Goal: Information Seeking & Learning: Learn about a topic

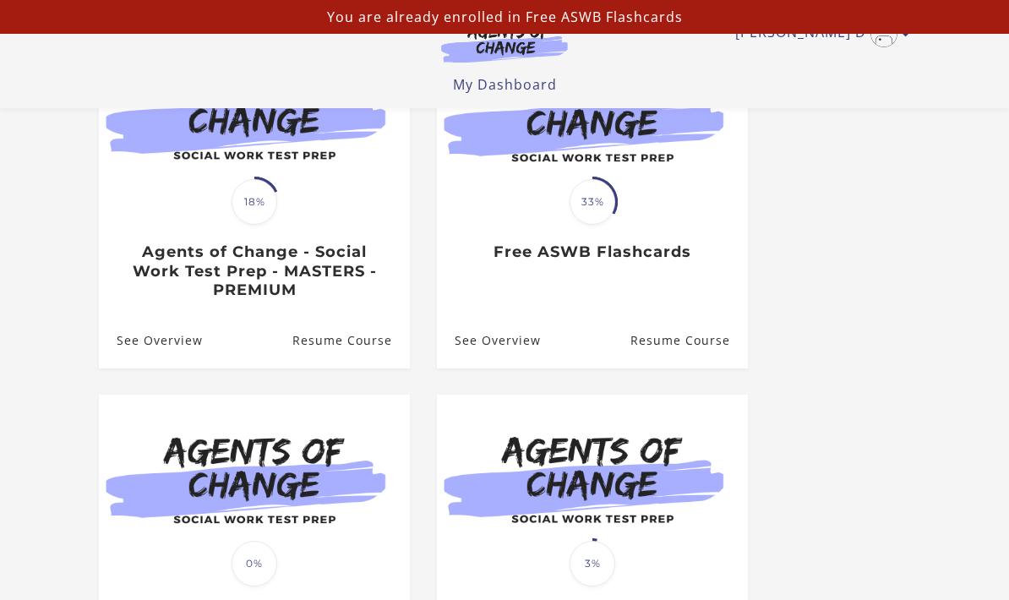
scroll to position [263, 0]
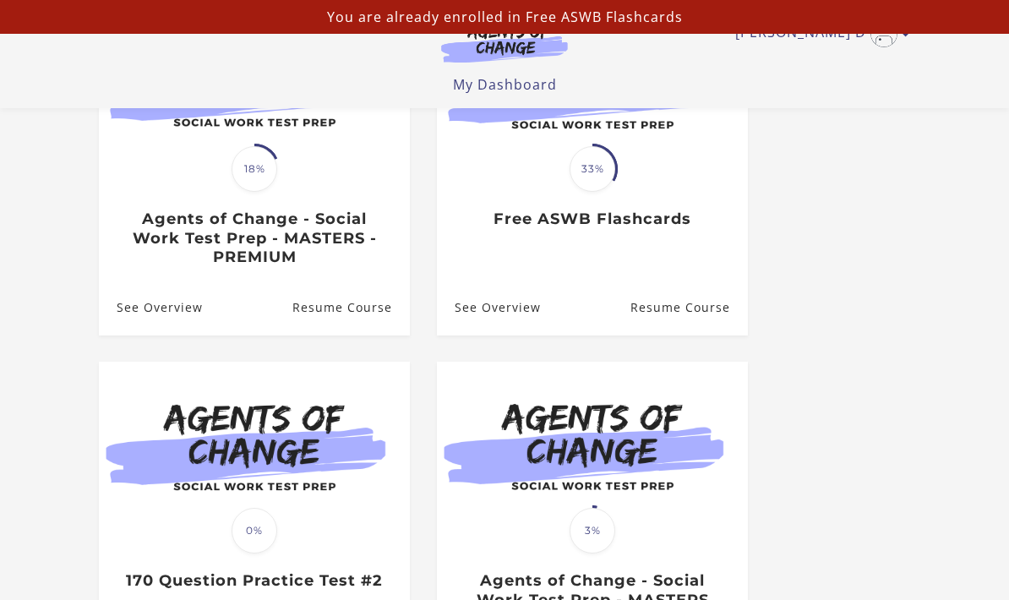
click at [600, 168] on span "33%" at bounding box center [593, 169] width 46 height 46
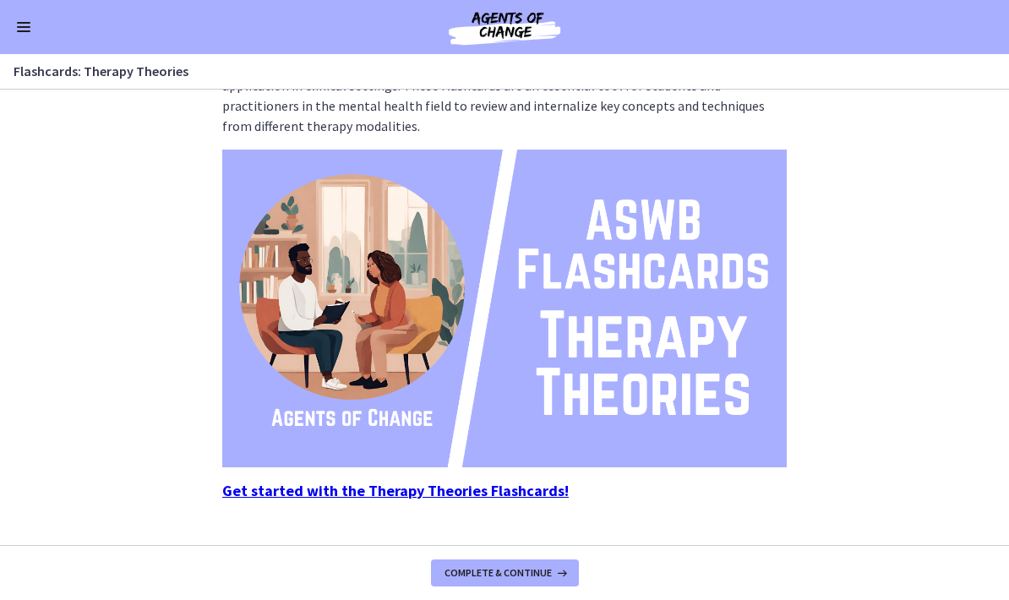
scroll to position [157, 0]
click at [521, 567] on span "Complete & continue" at bounding box center [498, 573] width 107 height 14
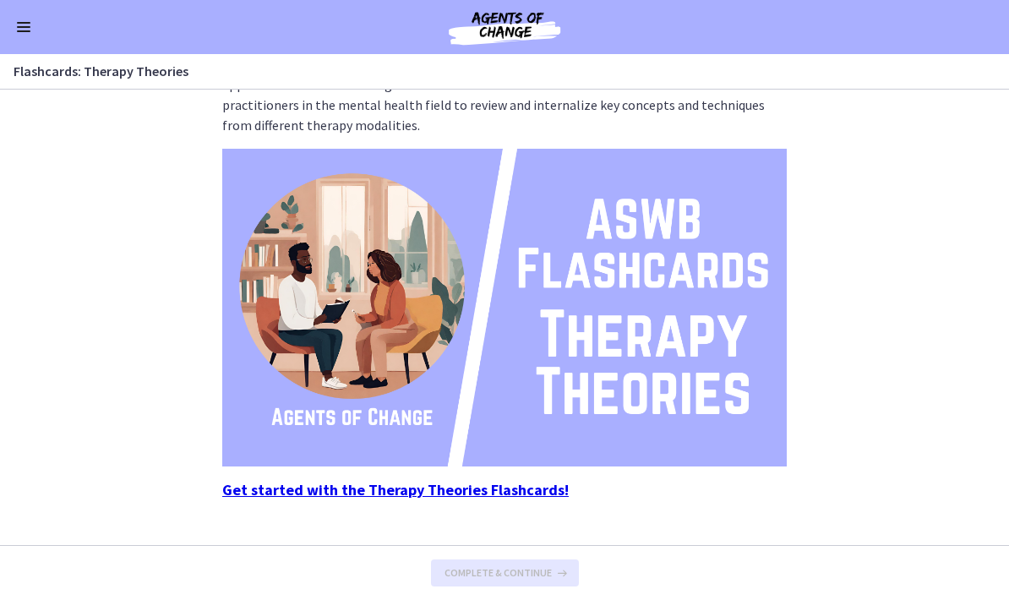
scroll to position [0, 0]
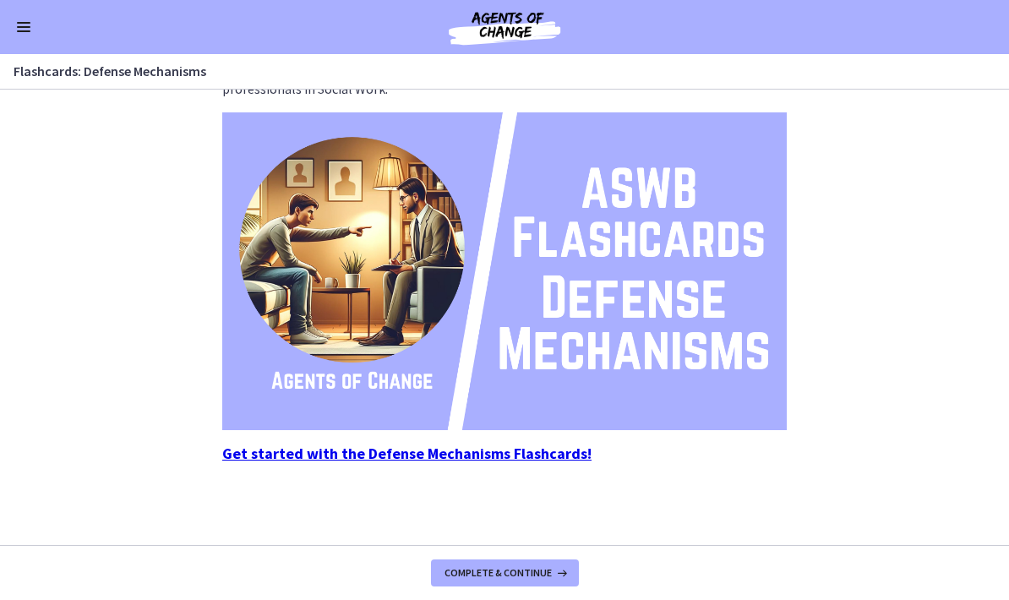
scroll to position [194, 0]
click at [567, 448] on strong "Get started with the Defense Mechanisms Flashcards!" at bounding box center [406, 453] width 369 height 19
click at [25, 31] on span "Enable menu" at bounding box center [24, 31] width 14 height 2
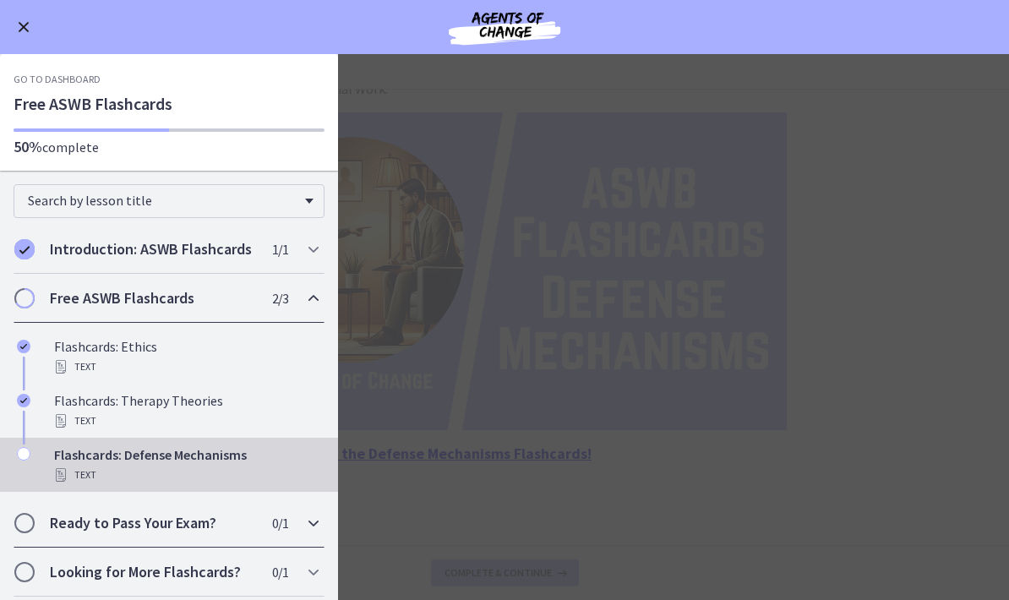
click at [204, 520] on h2 "Ready to Pass Your Exam?" at bounding box center [153, 523] width 206 height 20
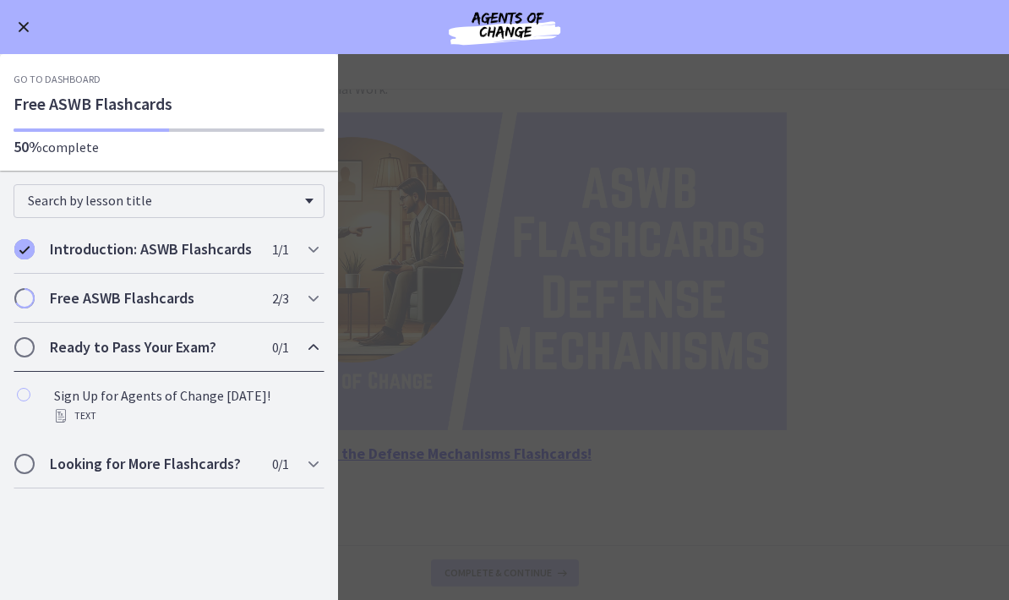
click at [156, 352] on h2 "Ready to Pass Your Exam?" at bounding box center [153, 347] width 206 height 20
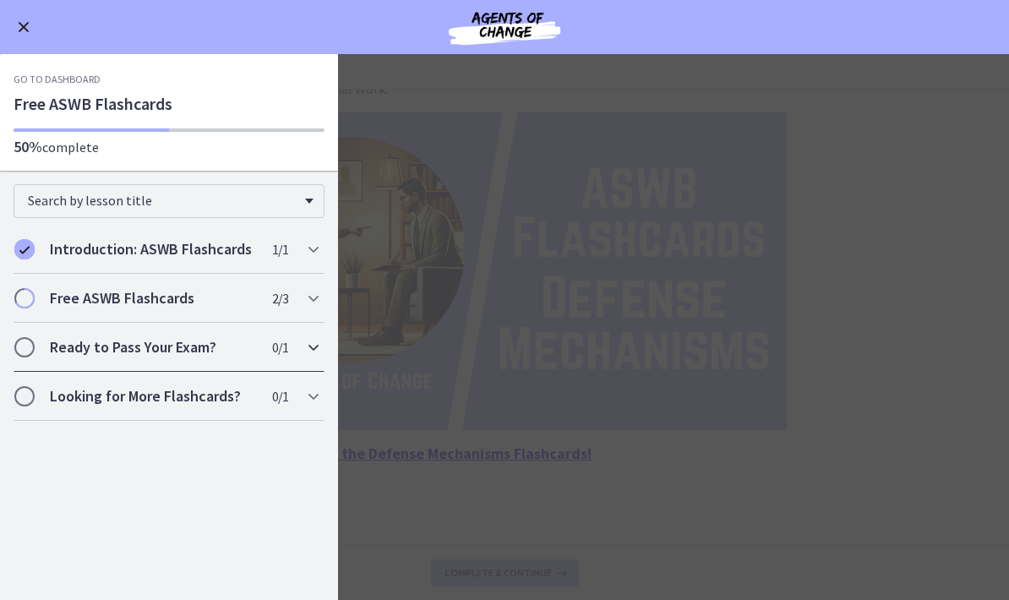
click at [52, 351] on h2 "Ready to Pass Your Exam?" at bounding box center [153, 347] width 206 height 20
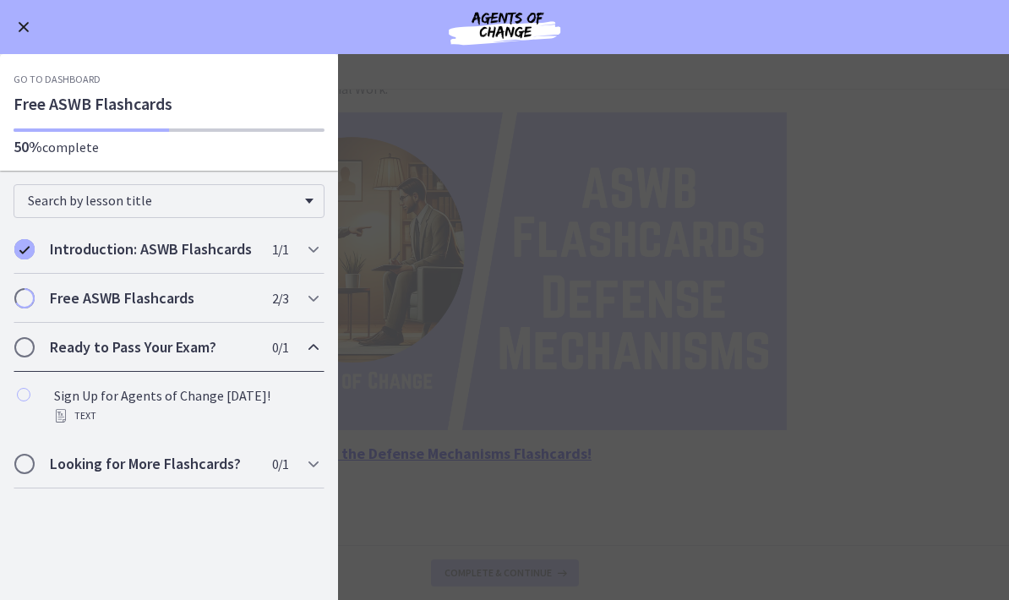
click at [204, 341] on h2 "Ready to Pass Your Exam?" at bounding box center [153, 347] width 206 height 20
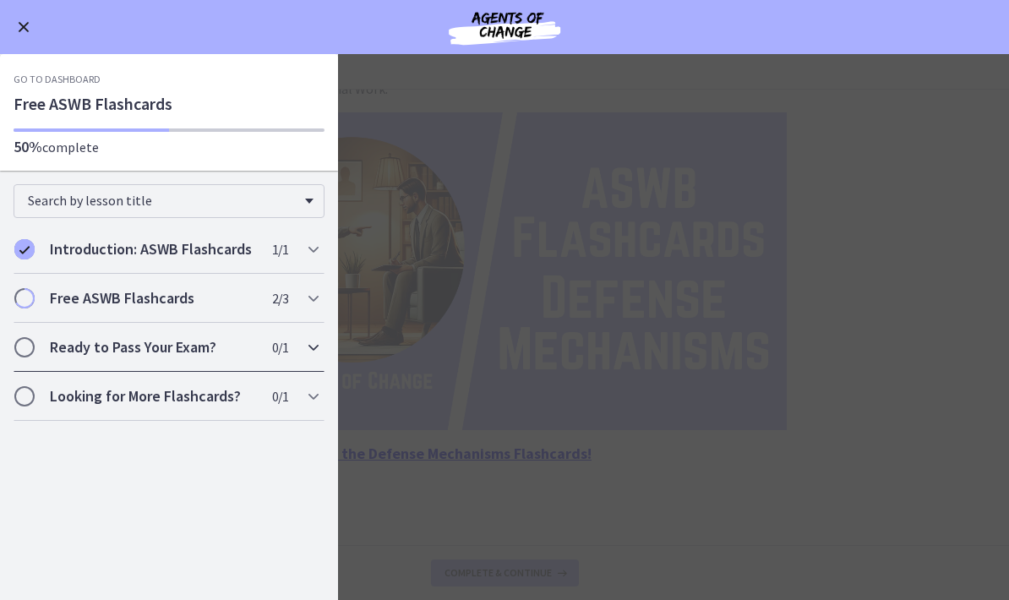
click at [321, 346] on icon "Chapters" at bounding box center [313, 347] width 20 height 20
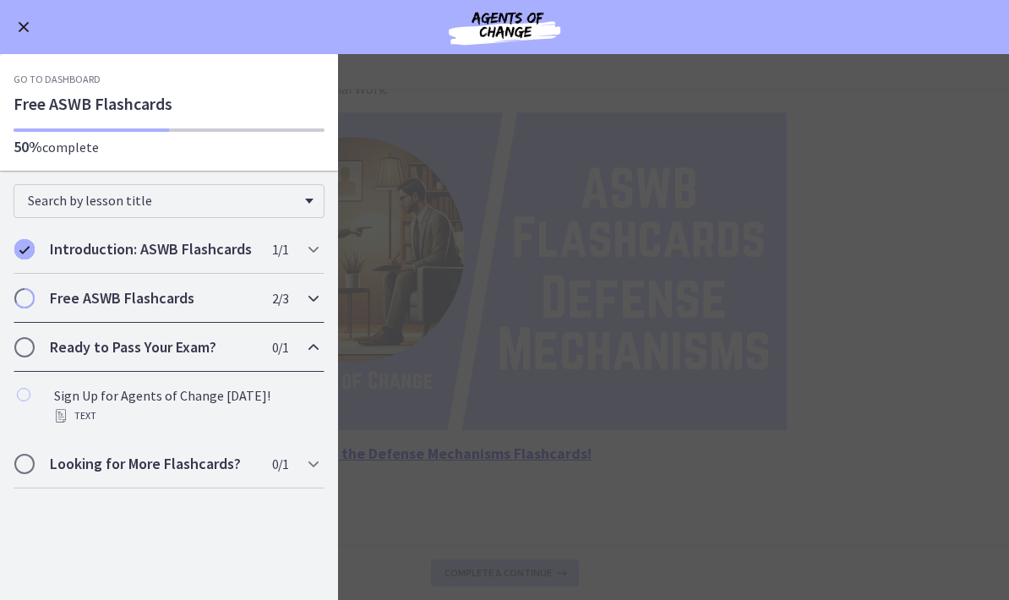
click at [34, 304] on span "Chapters" at bounding box center [24, 298] width 20 height 20
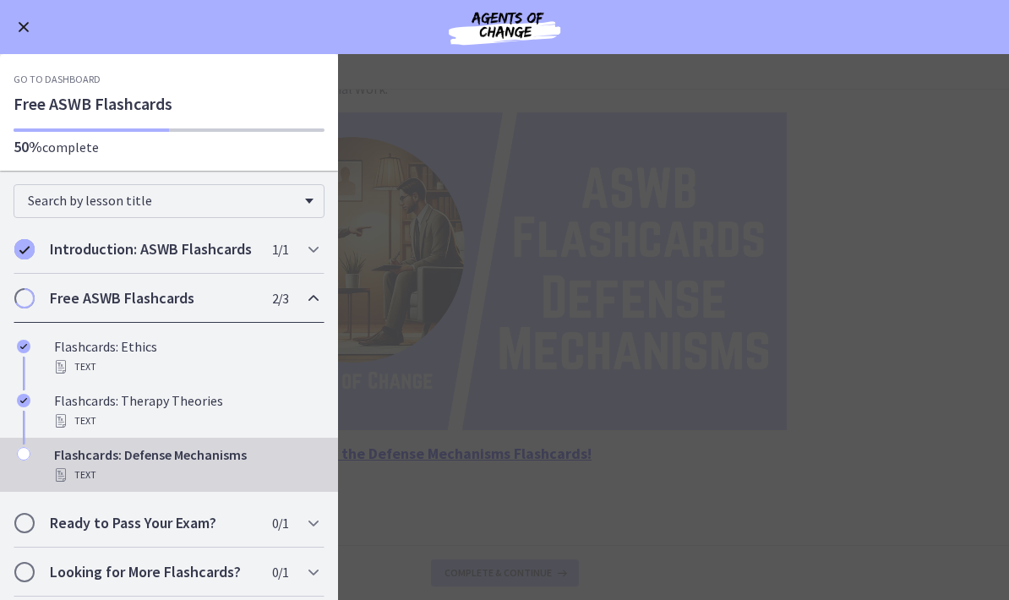
click at [26, 455] on icon "Chapters" at bounding box center [24, 454] width 14 height 14
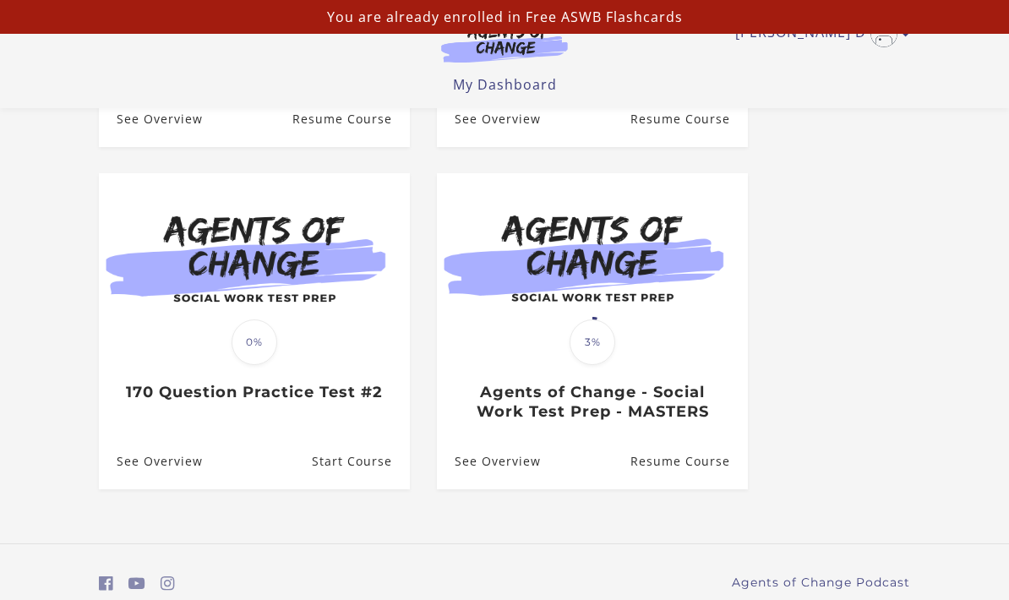
scroll to position [519, 0]
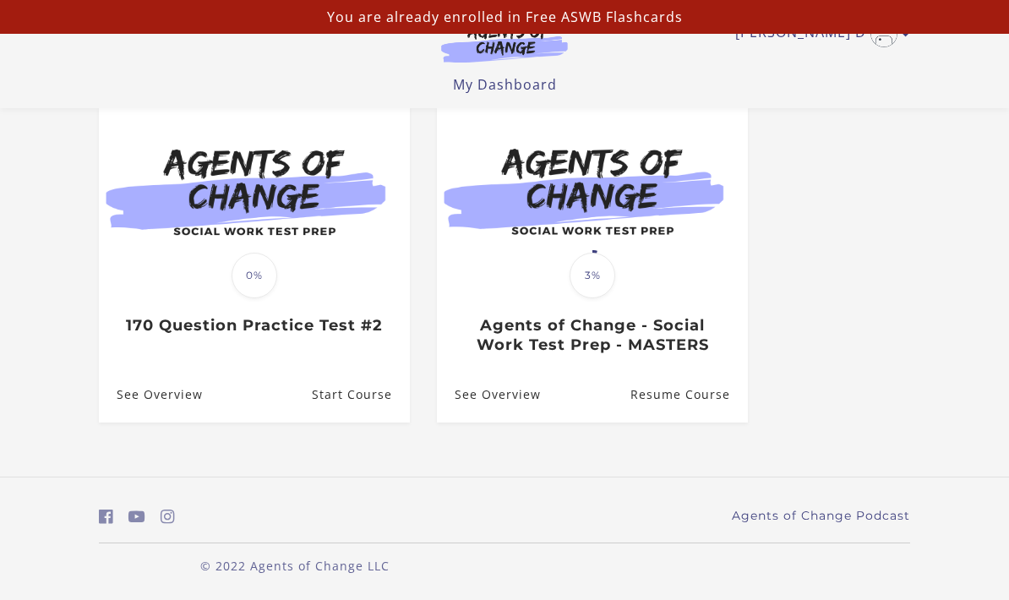
click at [701, 393] on link "Resume Course" at bounding box center [688, 395] width 117 height 55
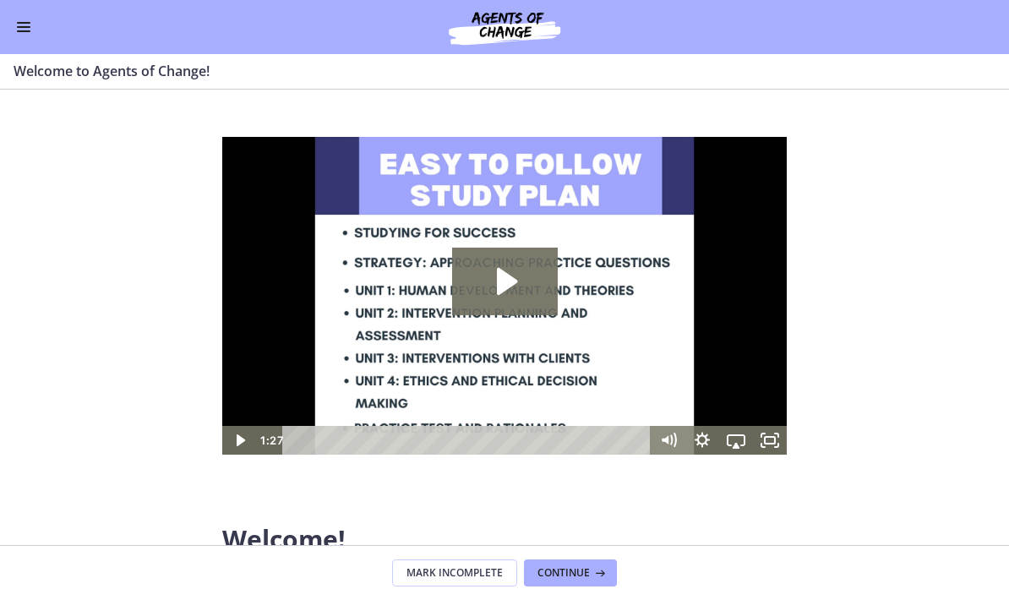
click at [507, 273] on icon "Play Video: c1o6hcmjueu5qasqsu00.mp4" at bounding box center [505, 282] width 106 height 68
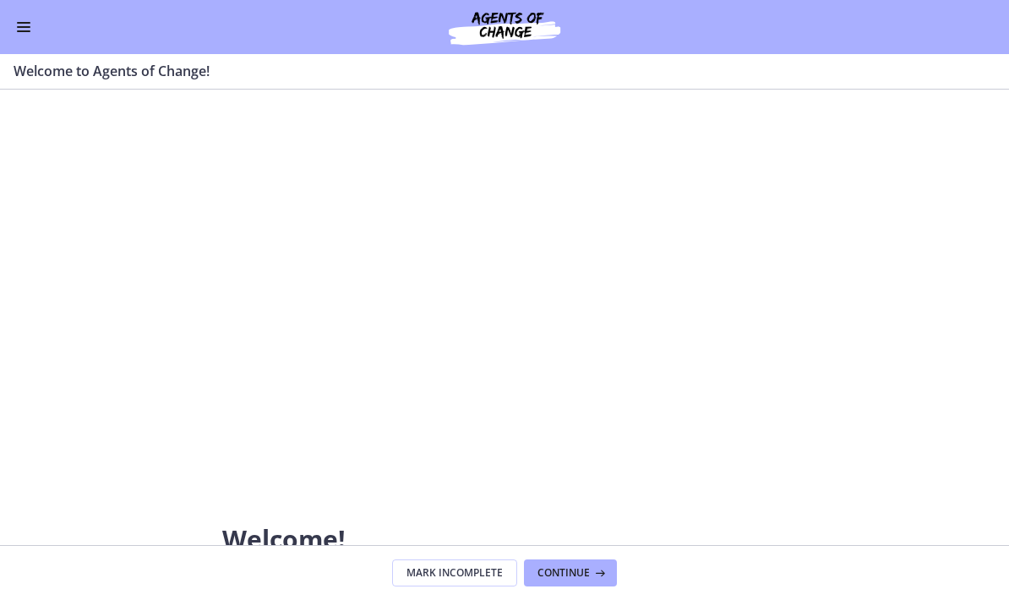
click at [593, 308] on div at bounding box center [504, 296] width 565 height 318
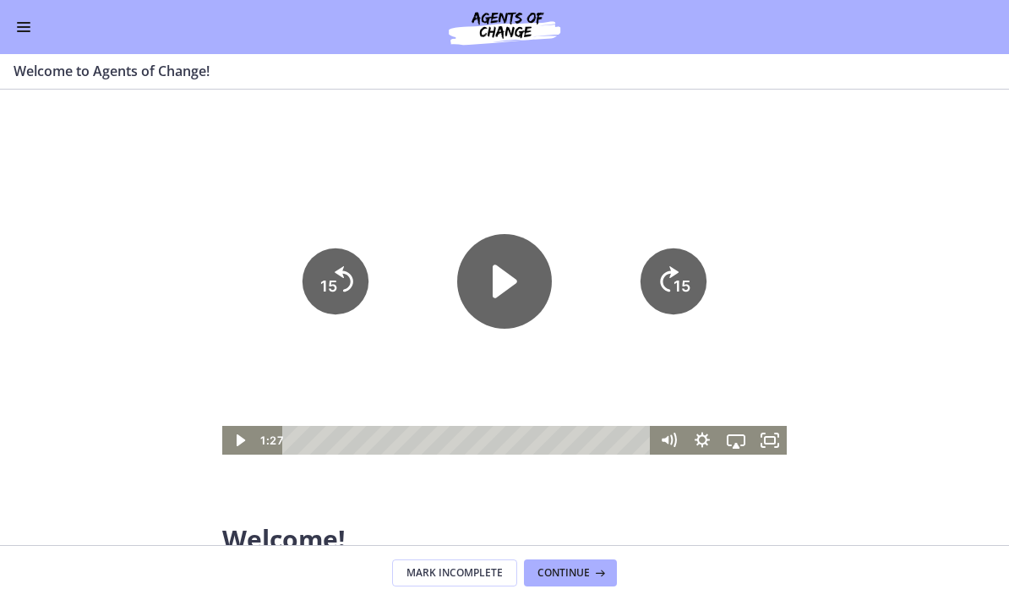
click at [510, 270] on icon "Play Video" at bounding box center [504, 281] width 95 height 95
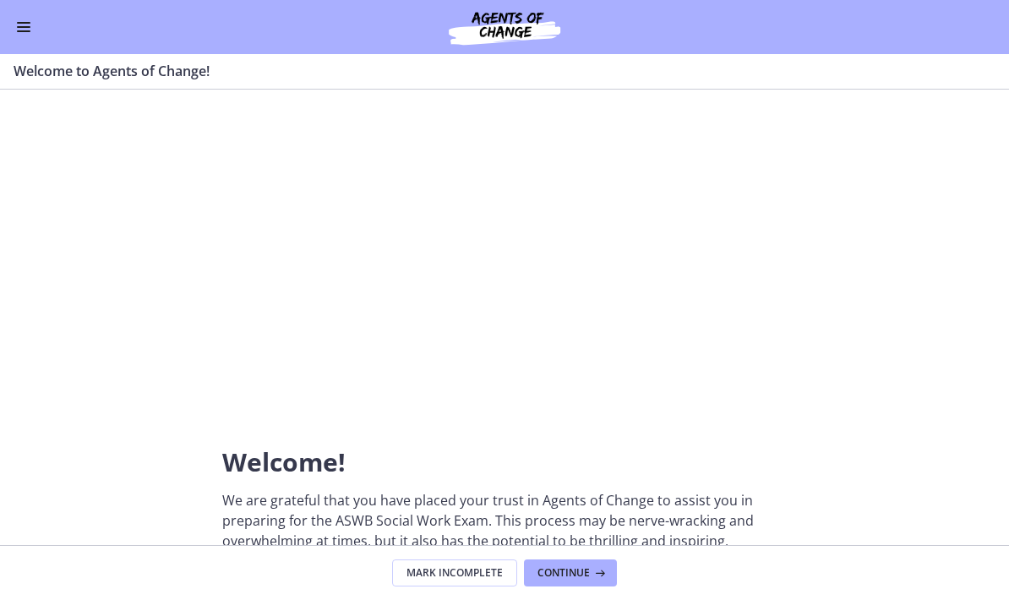
scroll to position [74, 0]
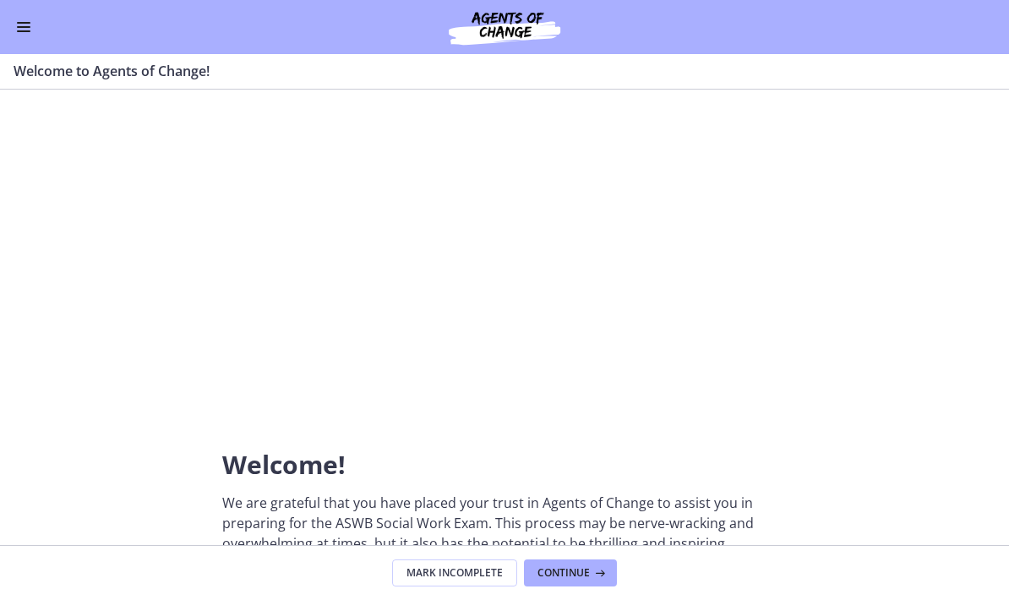
click at [583, 567] on span "Continue" at bounding box center [563, 573] width 52 height 14
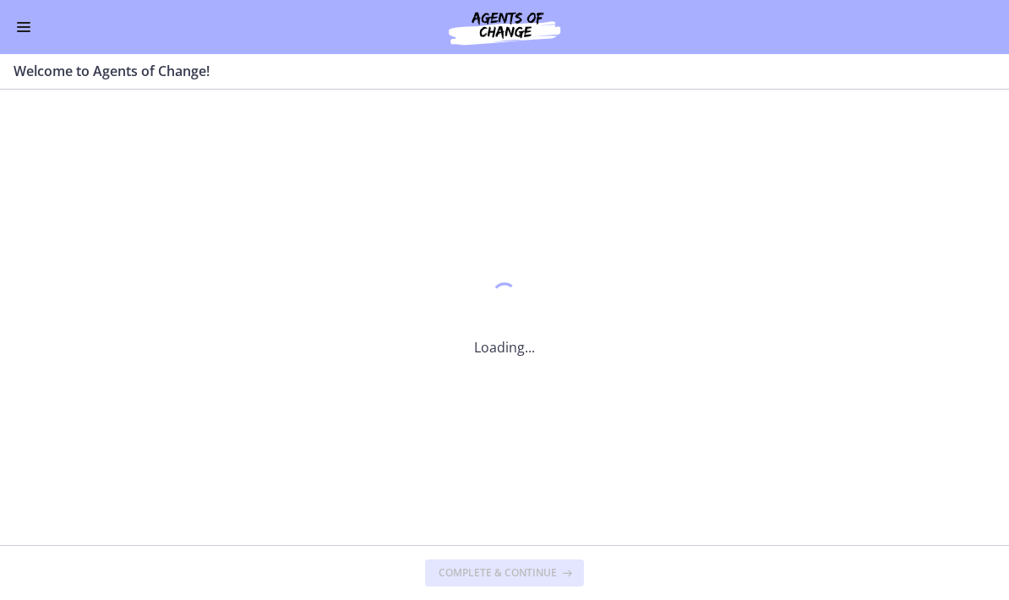
scroll to position [0, 0]
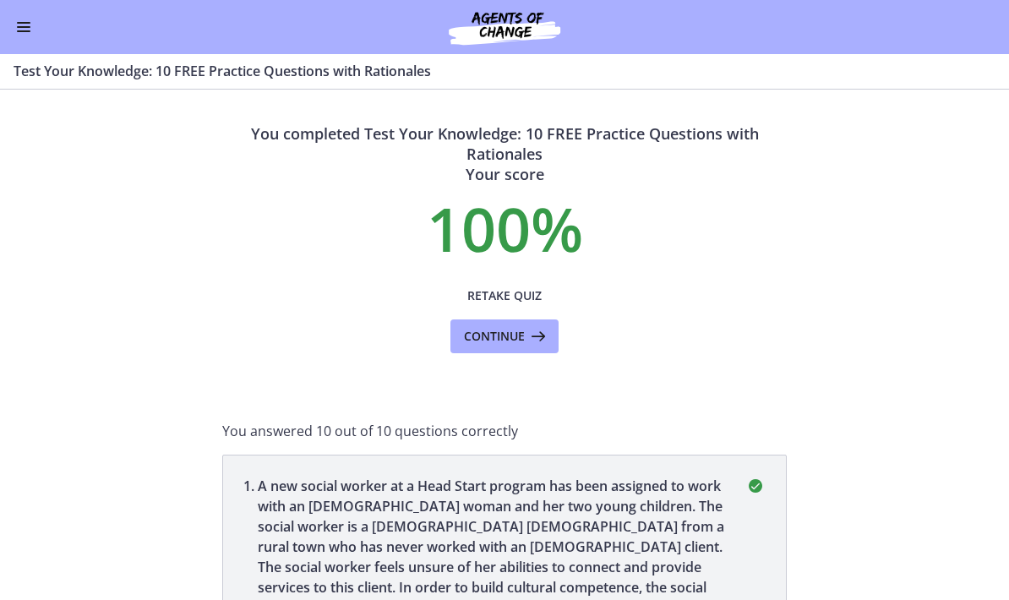
click at [534, 338] on icon at bounding box center [537, 336] width 24 height 20
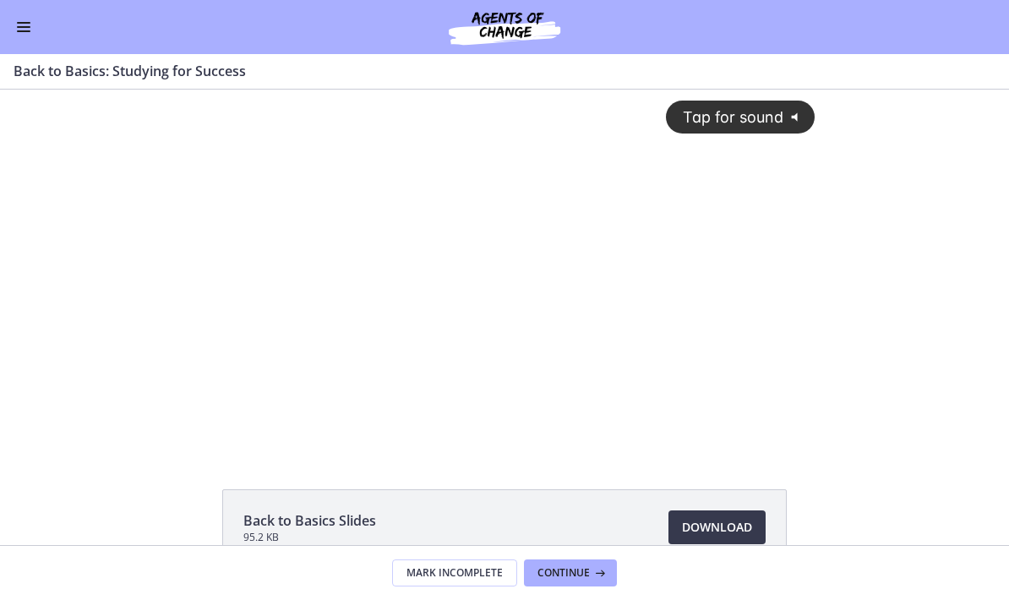
click at [773, 121] on span "Tap for sound" at bounding box center [726, 117] width 116 height 18
click at [723, 367] on div at bounding box center [503, 270] width 641 height 361
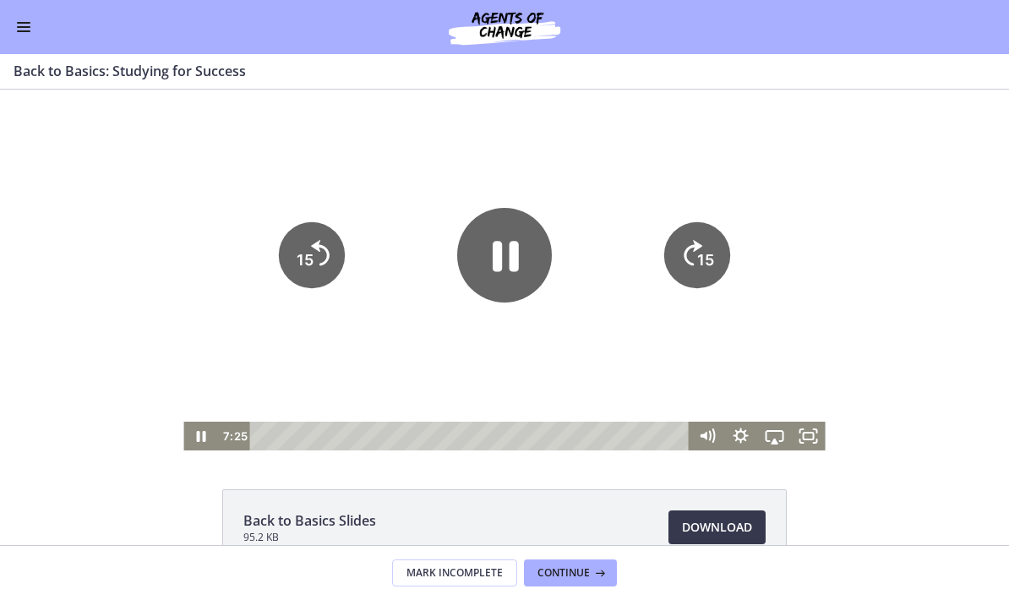
click at [499, 246] on icon "Pause" at bounding box center [506, 257] width 26 height 30
click at [506, 225] on icon "Play Video" at bounding box center [504, 255] width 95 height 95
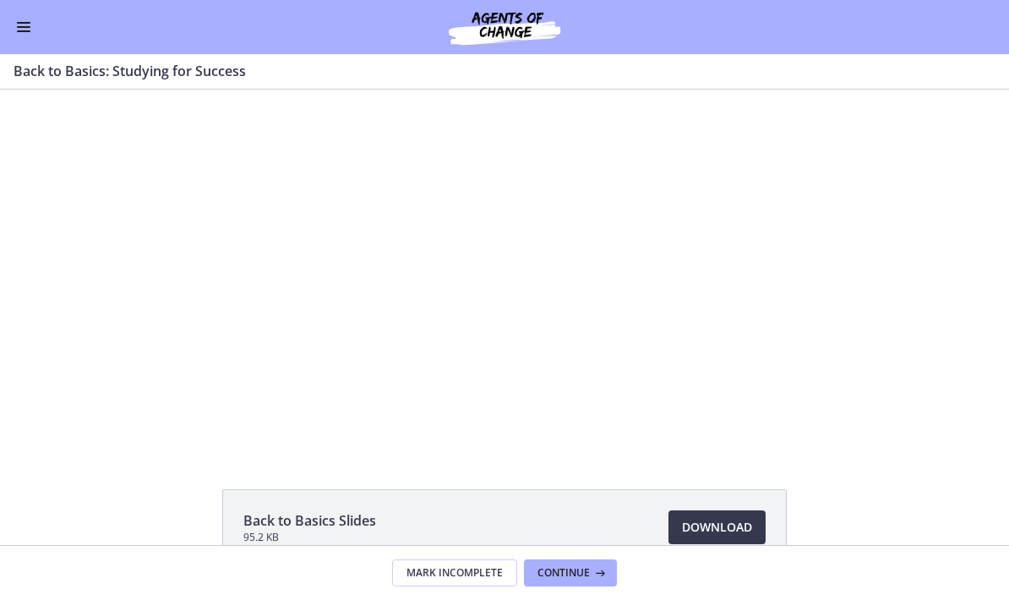
click at [384, 357] on div at bounding box center [503, 270] width 641 height 361
click at [519, 207] on div at bounding box center [503, 270] width 641 height 361
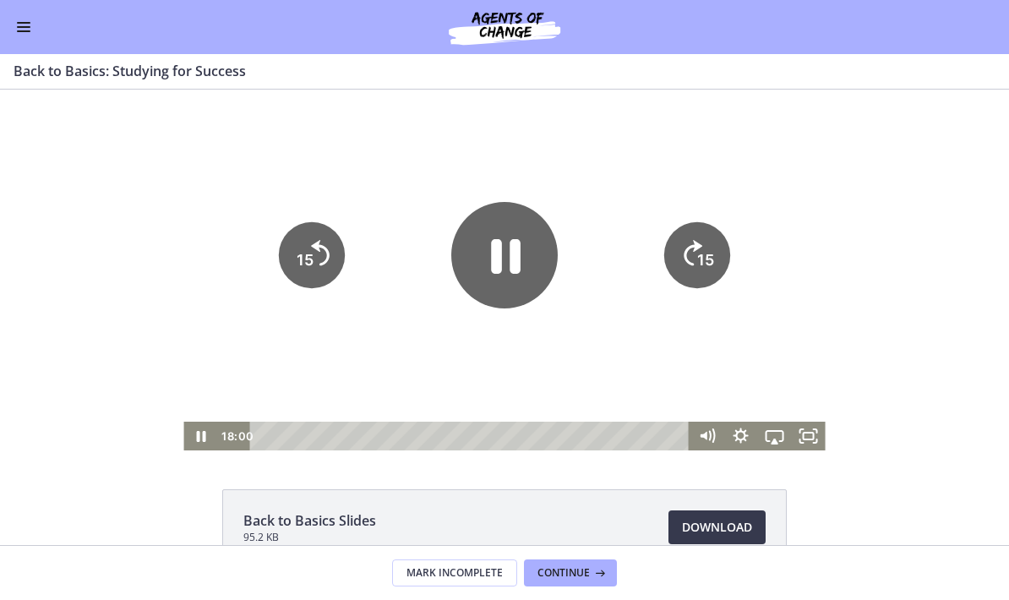
click at [500, 250] on icon "Pause" at bounding box center [506, 257] width 30 height 35
